Goal: Task Accomplishment & Management: Use online tool/utility

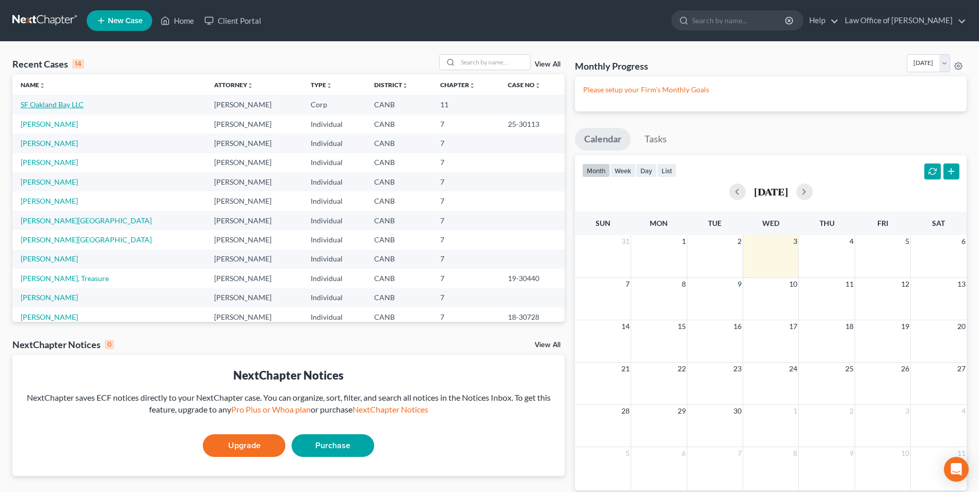
click at [37, 107] on link "SF Oakland Bay LLC" at bounding box center [52, 104] width 63 height 9
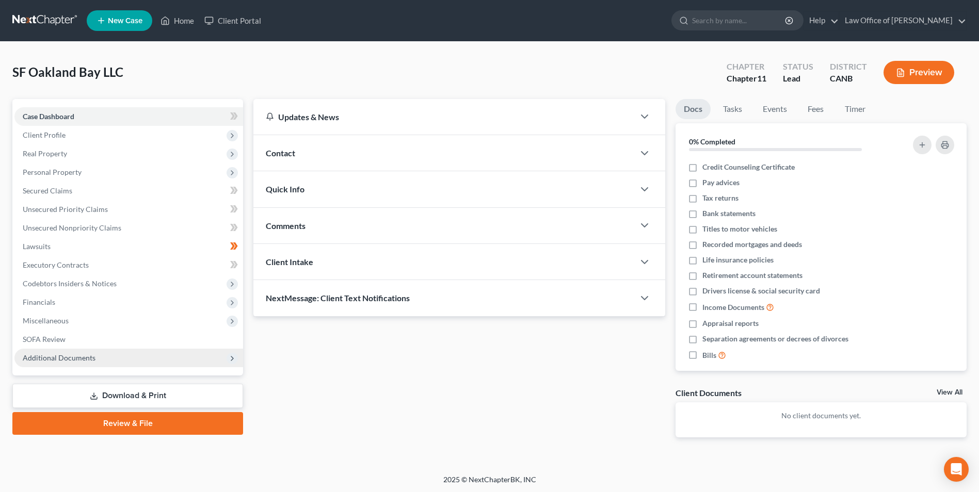
click at [69, 354] on span "Additional Documents" at bounding box center [59, 358] width 73 height 9
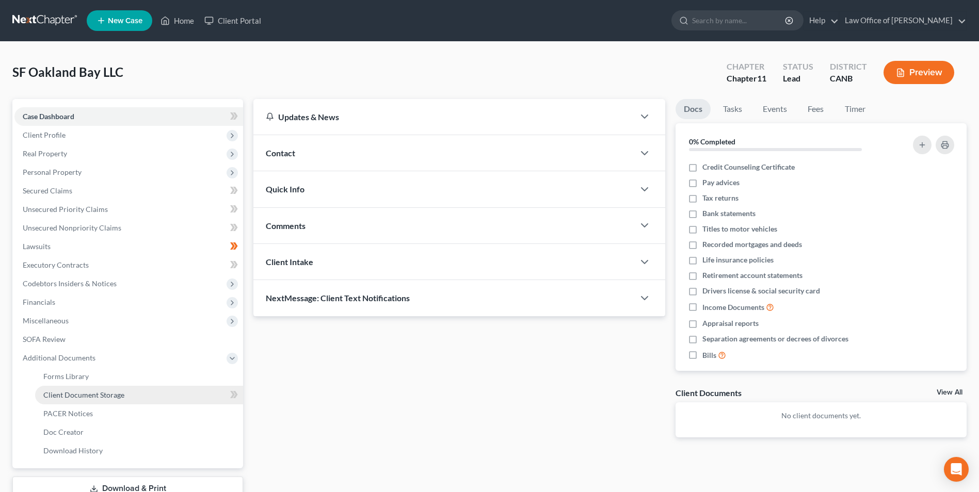
scroll to position [52, 0]
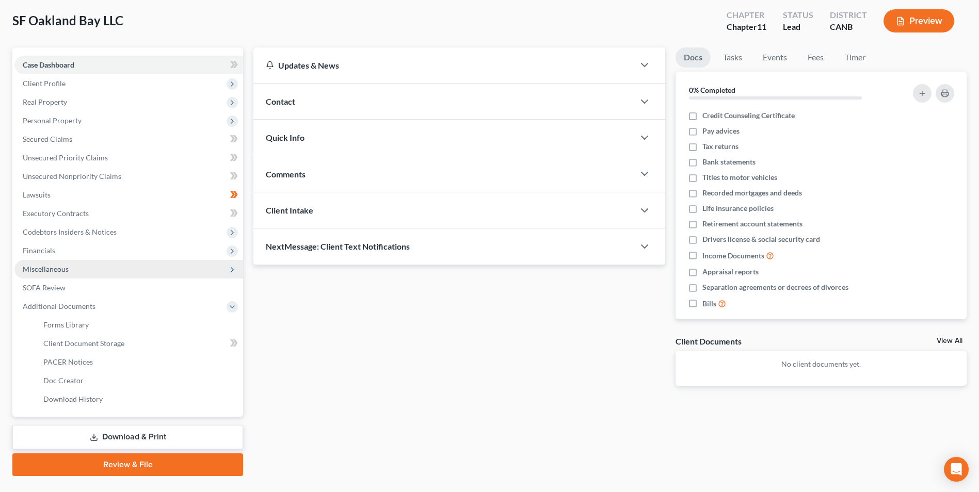
click at [58, 268] on span "Miscellaneous" at bounding box center [46, 269] width 46 height 9
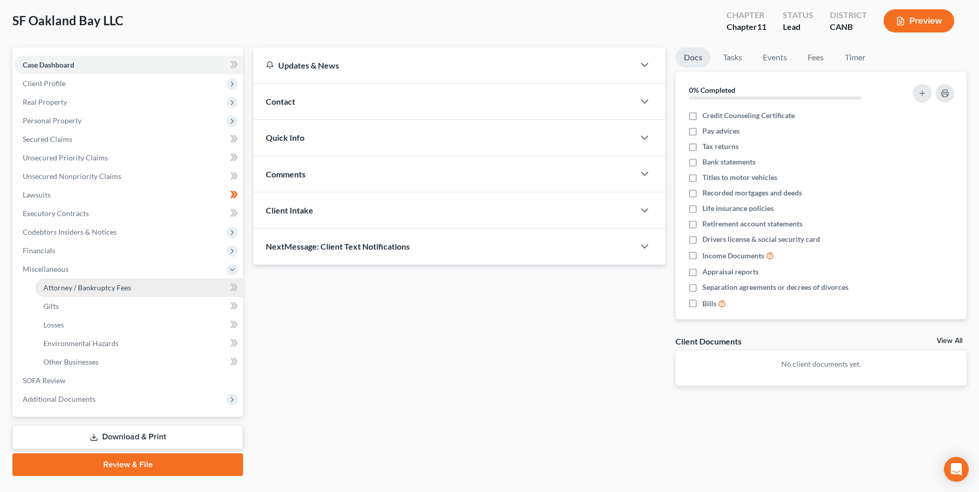
click at [71, 290] on span "Attorney / Bankruptcy Fees" at bounding box center [87, 287] width 88 height 9
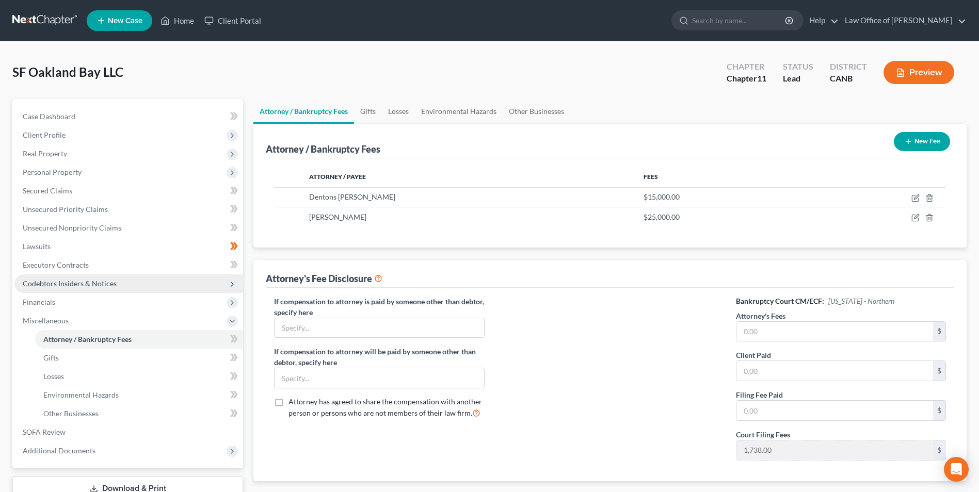
scroll to position [75, 0]
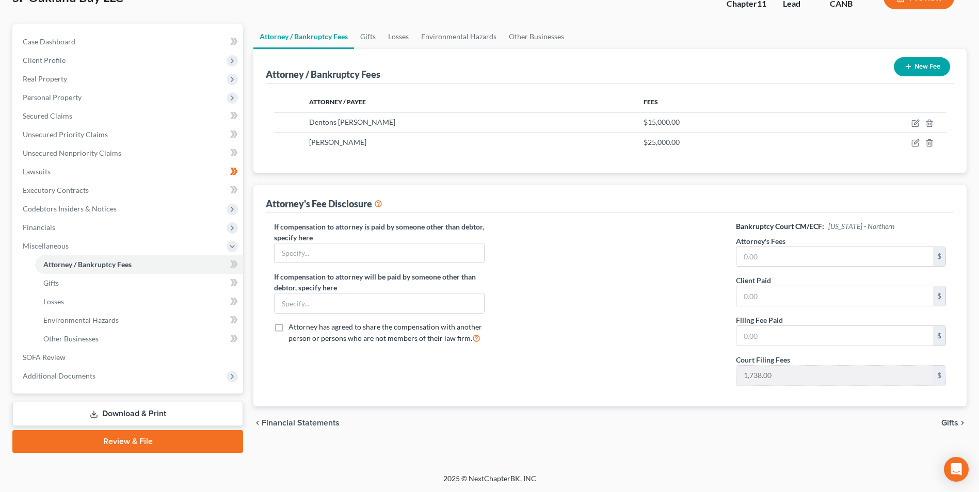
click at [108, 413] on link "Download & Print" at bounding box center [127, 414] width 231 height 24
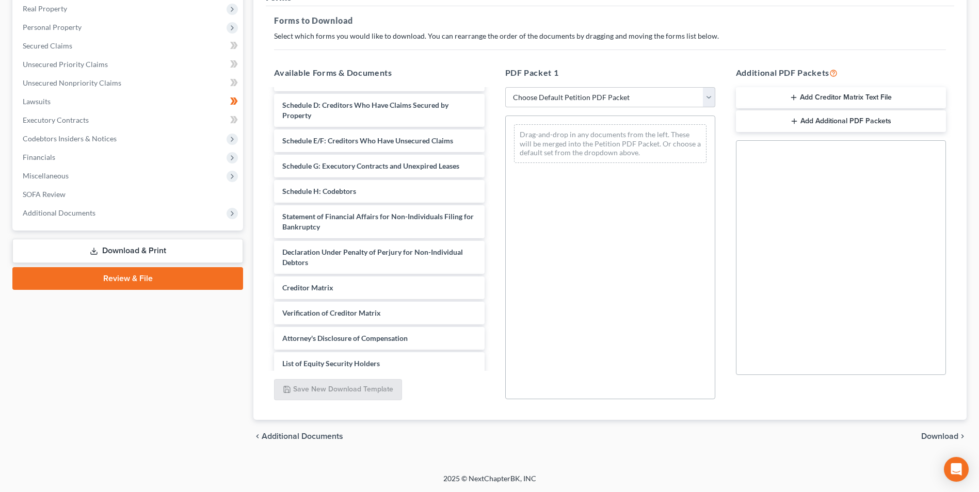
scroll to position [124, 0]
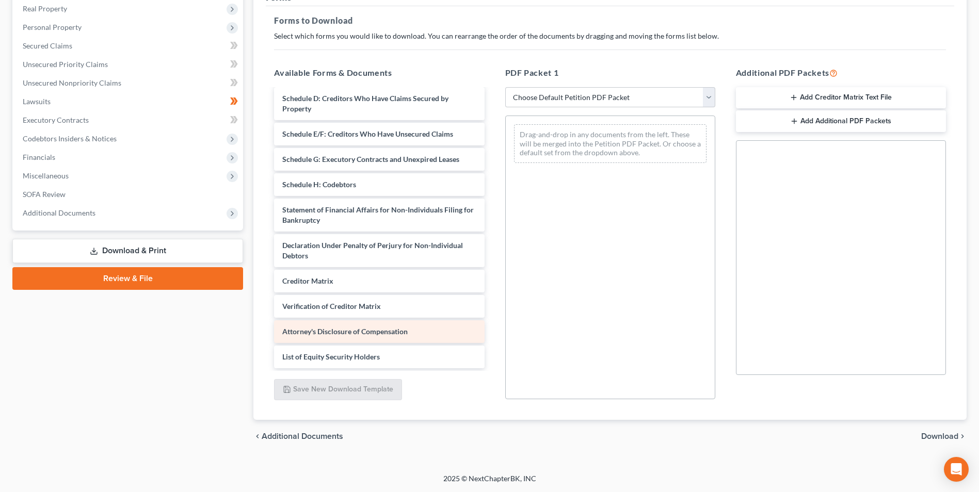
click at [397, 337] on div "Attorney's Disclosure of Compensation" at bounding box center [379, 332] width 210 height 23
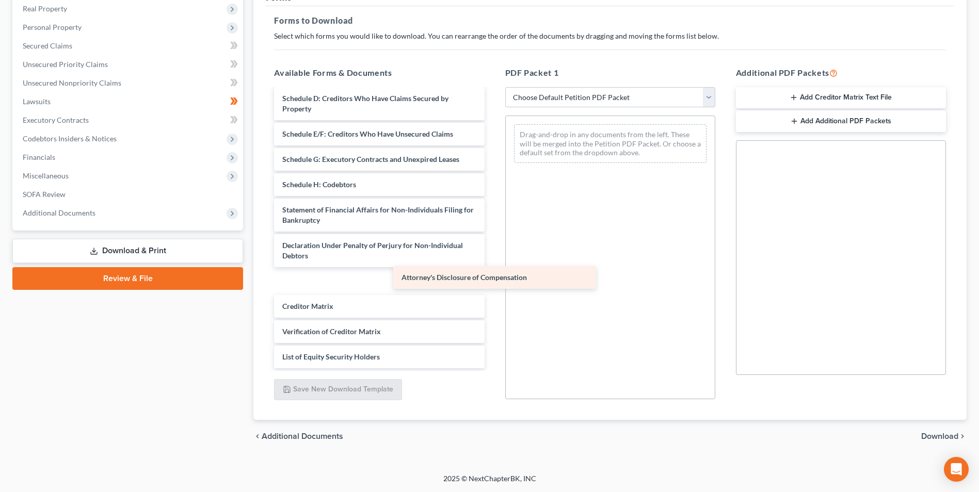
scroll to position [99, 0]
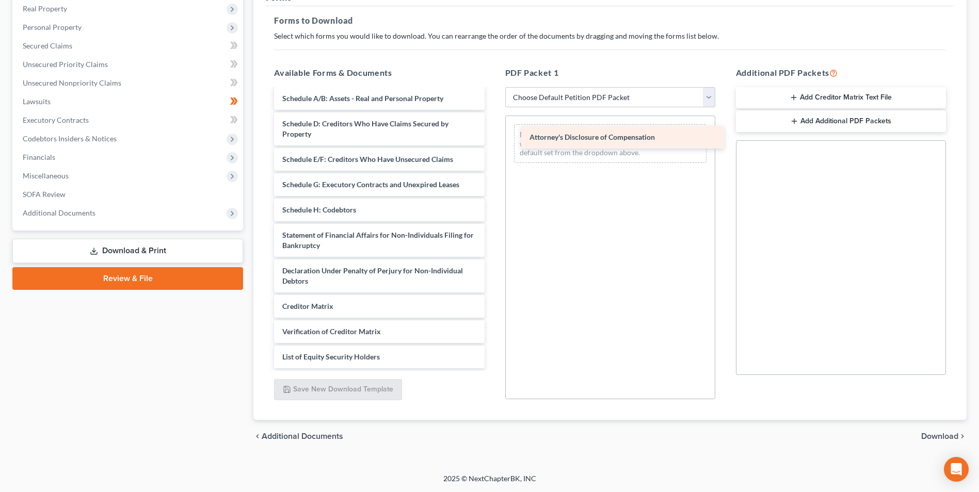
drag, startPoint x: 444, startPoint y: 315, endPoint x: 643, endPoint y: 140, distance: 264.8
click at [492, 140] on div "Attorney's Disclosure of Compensation Voluntary Petition for Non-Individuals Fi…" at bounding box center [379, 180] width 227 height 378
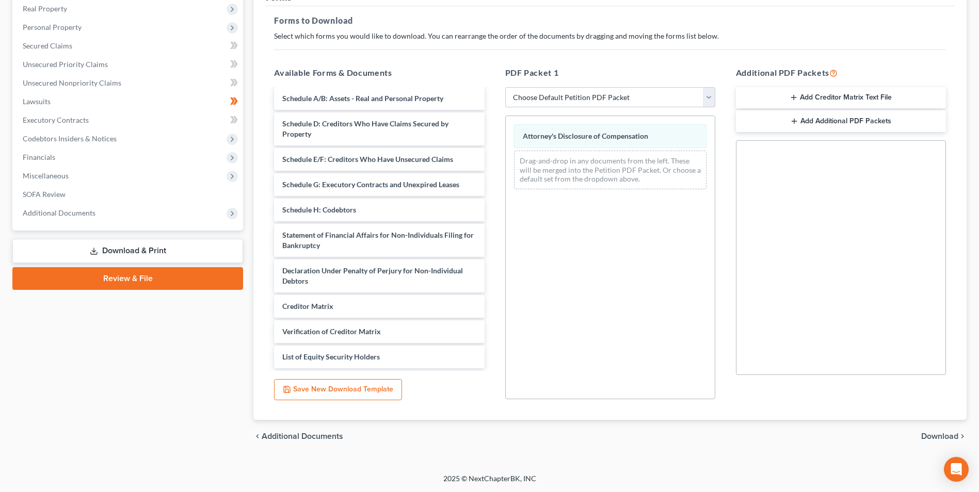
click at [937, 434] on span "Download" at bounding box center [939, 437] width 37 height 8
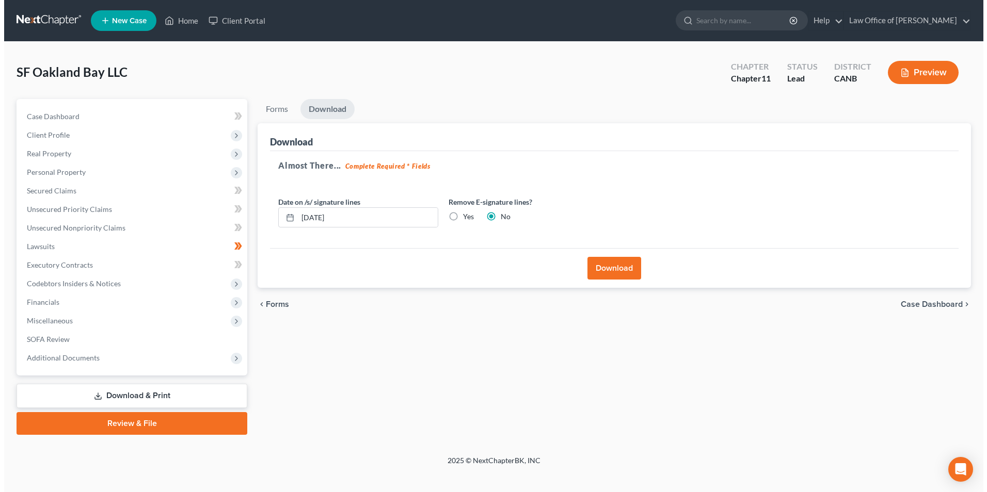
scroll to position [0, 0]
click at [601, 272] on button "Download" at bounding box center [615, 268] width 54 height 23
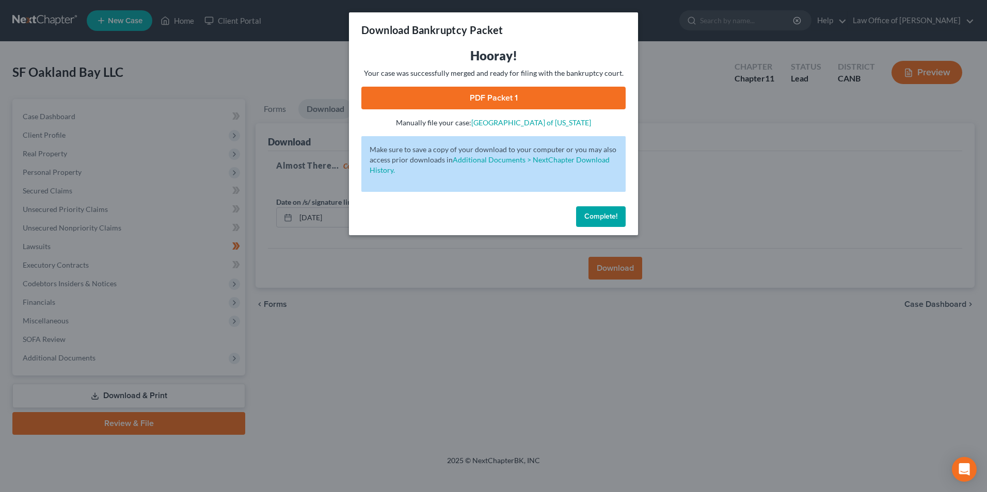
click at [493, 97] on link "PDF Packet 1" at bounding box center [493, 98] width 264 height 23
click at [590, 215] on span "Complete!" at bounding box center [600, 216] width 33 height 9
